Goal: Task Accomplishment & Management: Use online tool/utility

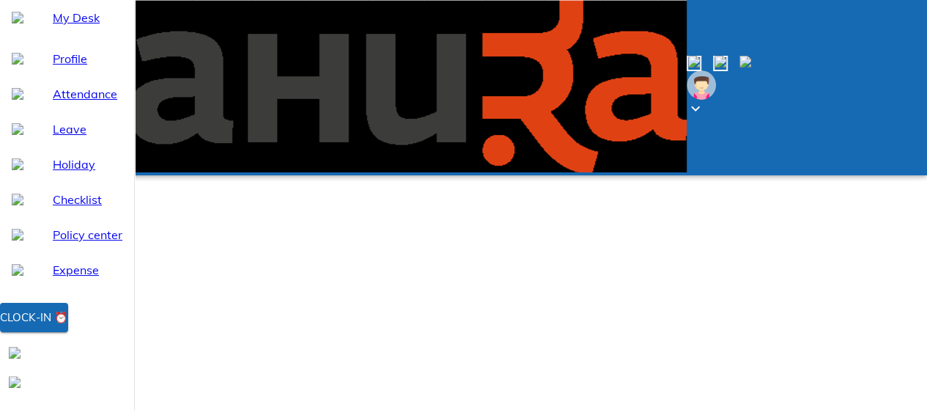
click at [68, 327] on div "Clock-in ⏰" at bounding box center [34, 317] width 68 height 19
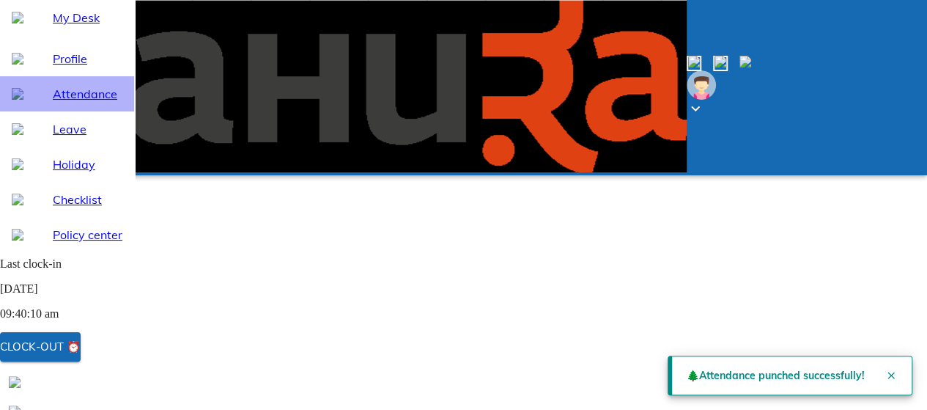
click at [65, 103] on span "Attendance" at bounding box center [88, 94] width 70 height 18
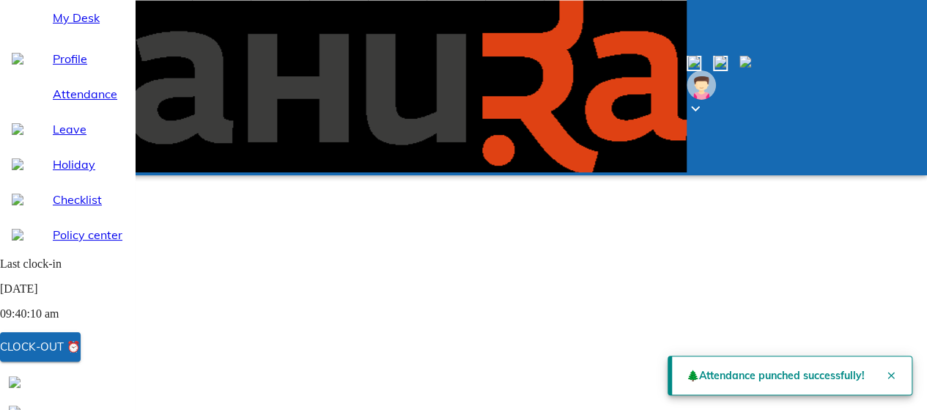
select select "9"
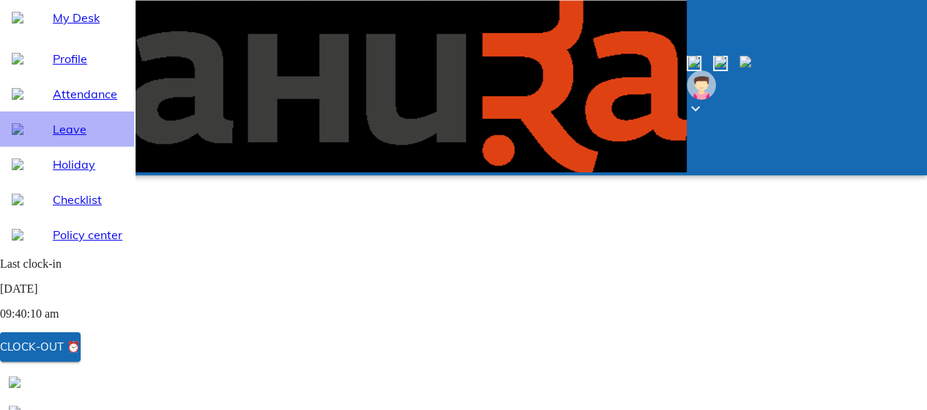
click at [67, 138] on span "Leave" at bounding box center [88, 129] width 70 height 18
select select "9"
